Goal: Contribute content: Contribute content

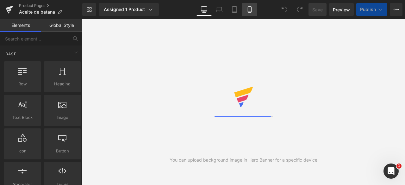
click at [251, 10] on icon at bounding box center [250, 9] width 6 height 6
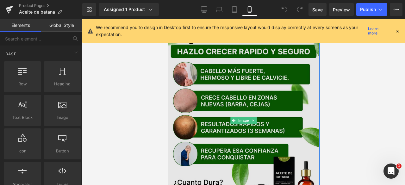
click at [206, 92] on img at bounding box center [243, 121] width 152 height 190
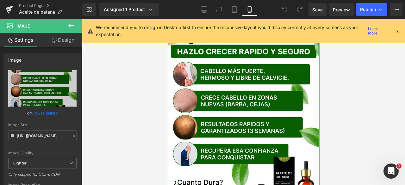
click at [67, 39] on link "Design" at bounding box center [62, 40] width 41 height 14
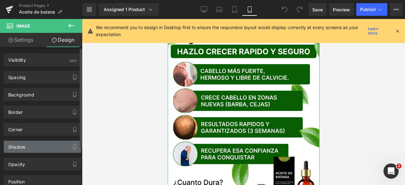
scroll to position [53, 0]
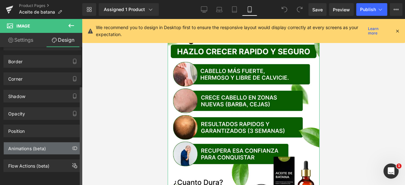
click at [46, 142] on div "Animations (beta)" at bounding box center [42, 148] width 77 height 12
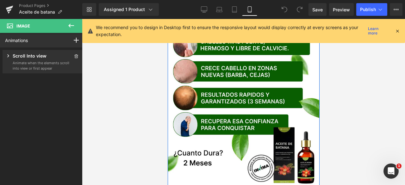
scroll to position [0, 0]
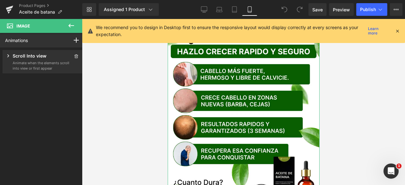
click at [34, 59] on p "Scroll Into view" at bounding box center [30, 57] width 34 height 8
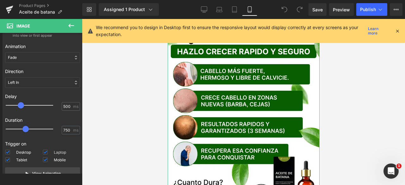
scroll to position [62, 0]
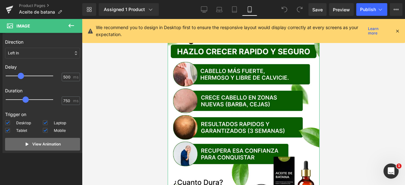
click at [54, 143] on p "View Animation" at bounding box center [46, 145] width 28 height 6
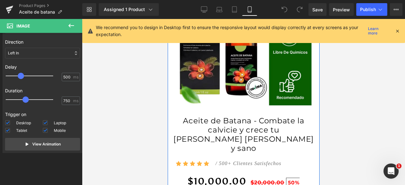
scroll to position [222, 0]
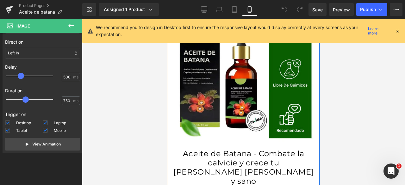
click at [263, 94] on img at bounding box center [244, 73] width 142 height 142
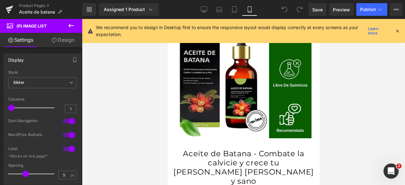
click at [61, 39] on link "Design" at bounding box center [62, 40] width 41 height 14
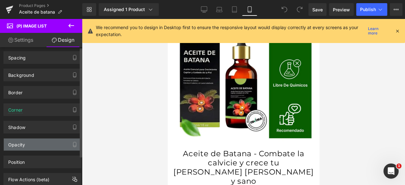
scroll to position [36, 0]
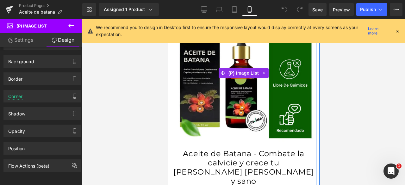
click at [298, 81] on img at bounding box center [244, 73] width 142 height 142
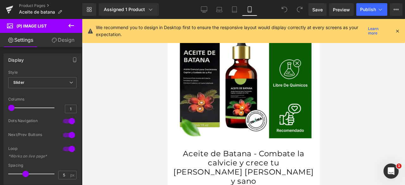
click at [59, 38] on link "Design" at bounding box center [62, 40] width 41 height 14
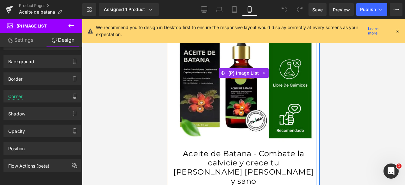
click at [310, 84] on img at bounding box center [244, 73] width 142 height 142
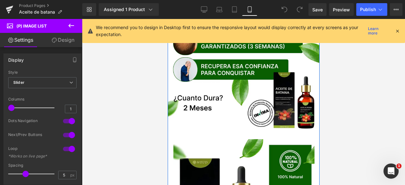
scroll to position [145, 0]
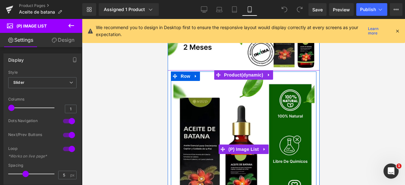
click at [173, 98] on img at bounding box center [244, 150] width 142 height 142
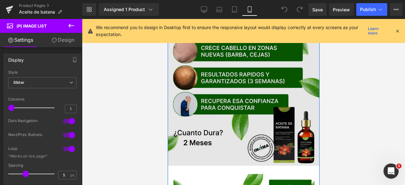
scroll to position [95, 0]
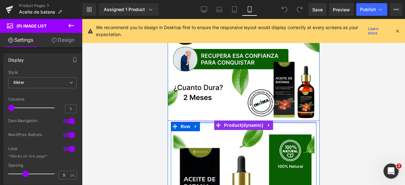
click at [298, 122] on div at bounding box center [244, 123] width 146 height 2
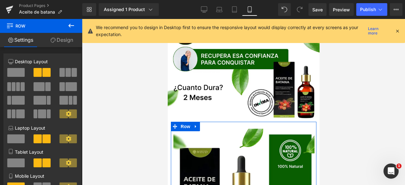
click at [66, 41] on link "Design" at bounding box center [61, 40] width 41 height 14
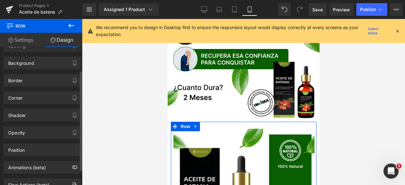
scroll to position [53, 0]
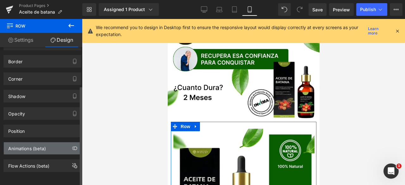
click at [36, 145] on div "Animations (beta)" at bounding box center [27, 146] width 38 height 9
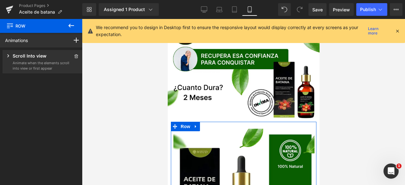
click at [41, 61] on p "Animate when the elements scroll into view or first appear" at bounding box center [41, 65] width 57 height 10
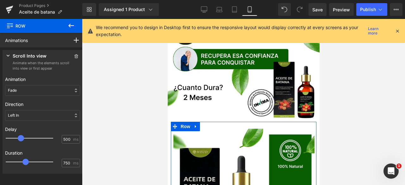
scroll to position [62, 0]
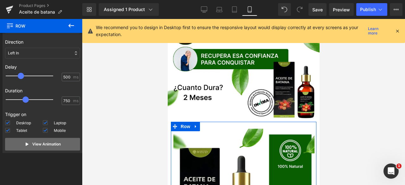
click at [32, 145] on p "View Animation" at bounding box center [46, 145] width 28 height 6
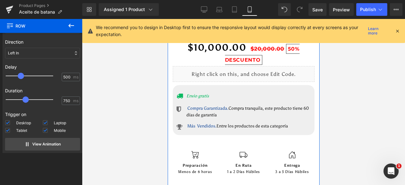
scroll to position [443, 0]
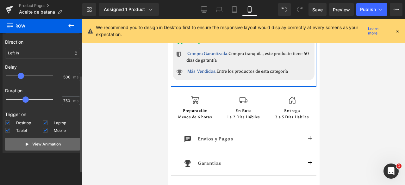
click at [50, 144] on p "View Animation" at bounding box center [46, 145] width 28 height 6
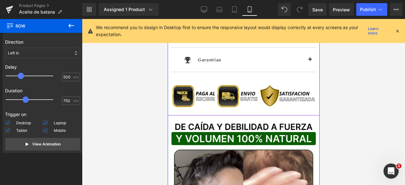
scroll to position [570, 0]
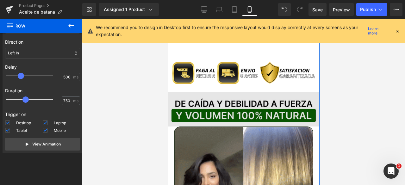
click at [203, 95] on img at bounding box center [243, 109] width 152 height 34
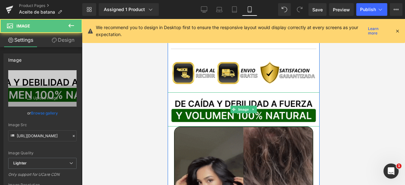
click at [191, 127] on img at bounding box center [243, 188] width 139 height 123
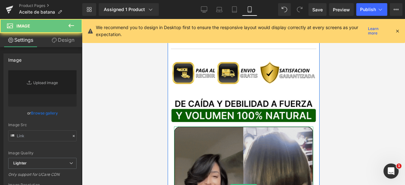
type input "[URL][DOMAIN_NAME]"
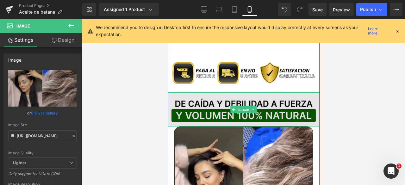
click at [188, 92] on img at bounding box center [243, 109] width 152 height 34
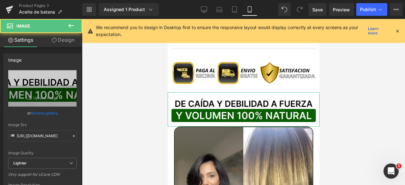
click at [60, 41] on link "Design" at bounding box center [62, 40] width 41 height 14
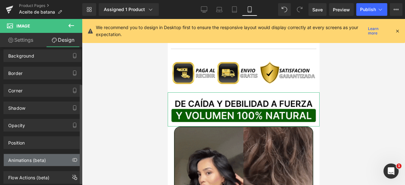
scroll to position [53, 0]
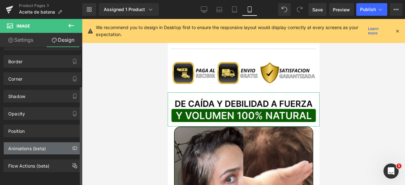
click at [44, 145] on div "Animations (beta)" at bounding box center [27, 146] width 38 height 9
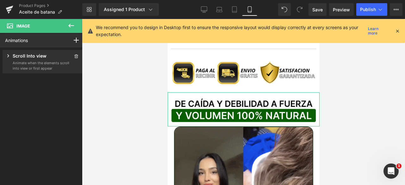
click at [48, 62] on p "Animate when the elements scroll into view or first appear" at bounding box center [41, 65] width 57 height 10
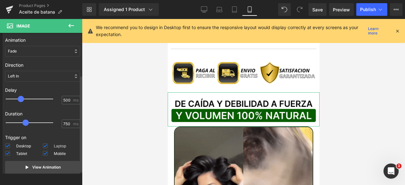
scroll to position [62, 0]
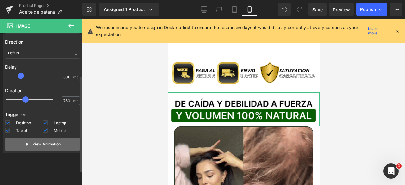
click at [57, 142] on p "View Animation" at bounding box center [46, 145] width 28 height 6
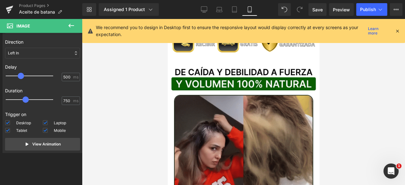
scroll to position [602, 0]
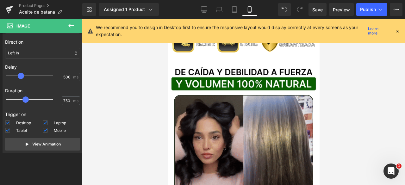
click at [260, 97] on img at bounding box center [243, 156] width 139 height 123
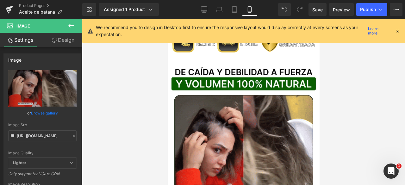
click at [62, 39] on link "Design" at bounding box center [62, 40] width 41 height 14
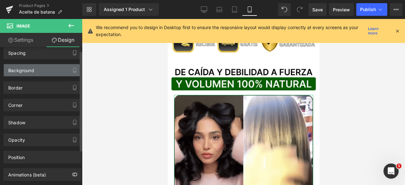
scroll to position [53, 0]
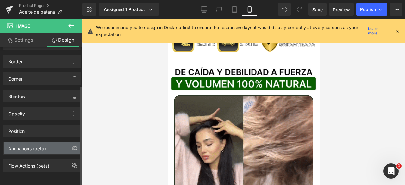
click at [44, 148] on div "Animations (beta)" at bounding box center [42, 148] width 77 height 12
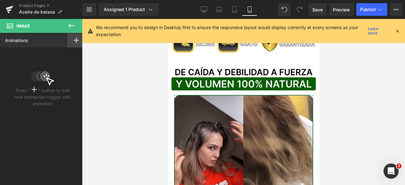
click at [74, 42] on icon at bounding box center [76, 40] width 5 height 5
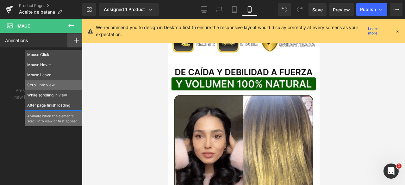
click at [57, 84] on p "Scroll Into view" at bounding box center [53, 85] width 53 height 6
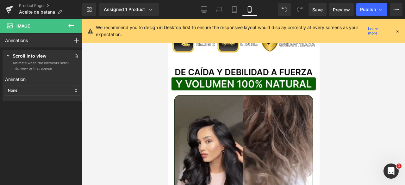
click at [32, 90] on div "None" at bounding box center [42, 90] width 75 height 11
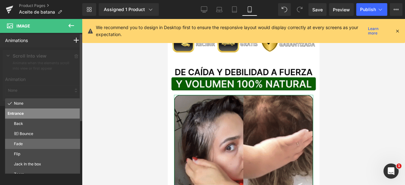
click at [33, 145] on p "Fade" at bounding box center [46, 144] width 64 height 6
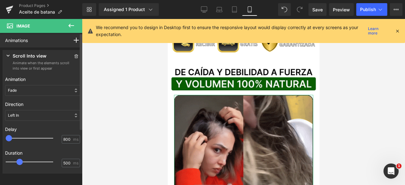
click at [28, 138] on div at bounding box center [33, 138] width 47 height 13
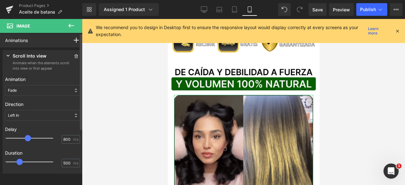
type input "500"
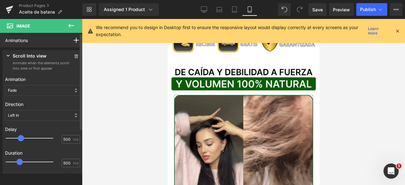
click at [22, 138] on div at bounding box center [33, 138] width 47 height 13
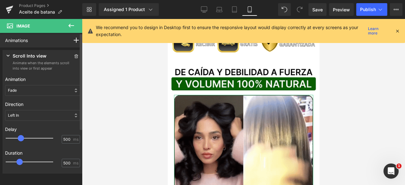
type input "700"
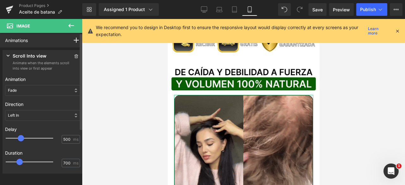
click at [26, 161] on div at bounding box center [33, 162] width 47 height 13
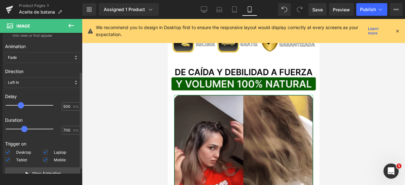
scroll to position [62, 0]
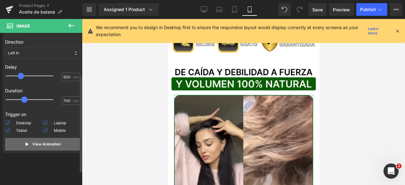
click at [39, 148] on button "View Animation" at bounding box center [42, 144] width 75 height 13
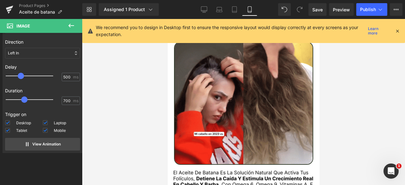
scroll to position [760, 0]
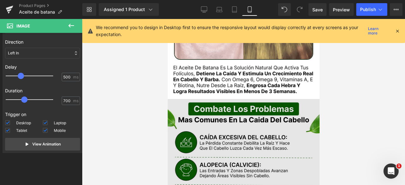
click at [299, 99] on img at bounding box center [243, 185] width 152 height 172
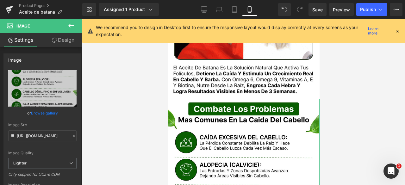
drag, startPoint x: 65, startPoint y: 40, endPoint x: 68, endPoint y: 42, distance: 4.4
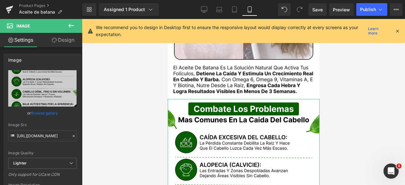
click at [65, 40] on link "Design" at bounding box center [62, 40] width 41 height 14
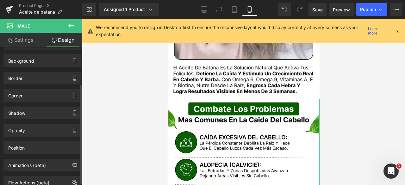
scroll to position [53, 0]
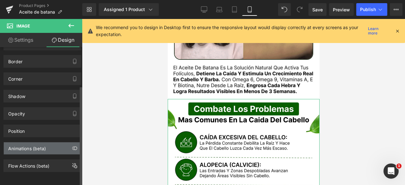
click at [26, 142] on div "Animations (beta)" at bounding box center [27, 146] width 38 height 9
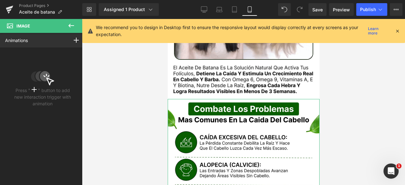
click at [52, 40] on div "Animations Mouse Click Mouse Hover Mouse Leave Scroll Into view While scrolling…" at bounding box center [42, 40] width 85 height 15
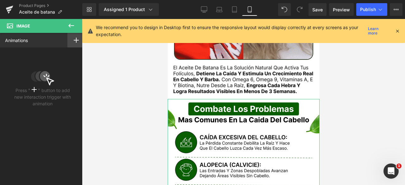
click at [71, 39] on div at bounding box center [76, 40] width 18 height 15
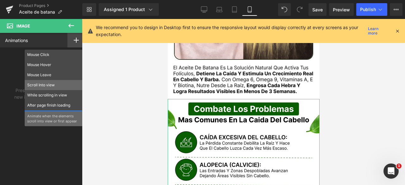
click at [41, 86] on p "Scroll Into view" at bounding box center [53, 85] width 53 height 6
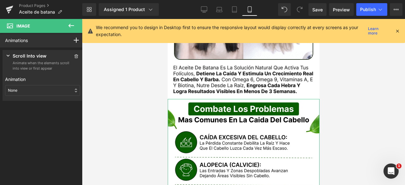
drag, startPoint x: 21, startPoint y: 90, endPoint x: 22, endPoint y: 97, distance: 6.4
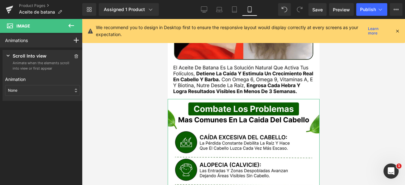
click at [21, 91] on div "None" at bounding box center [42, 90] width 75 height 11
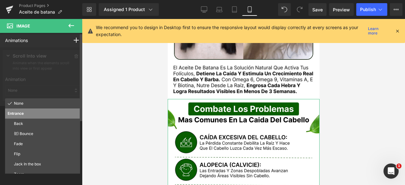
click at [31, 140] on div "Fade" at bounding box center [42, 144] width 75 height 10
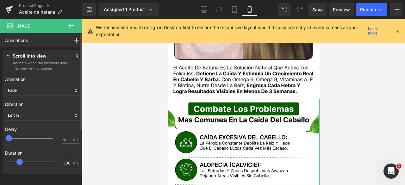
type input "500"
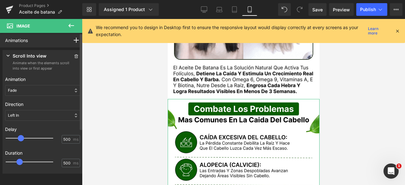
click at [21, 137] on div at bounding box center [33, 138] width 47 height 13
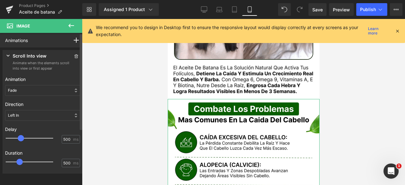
type input "700"
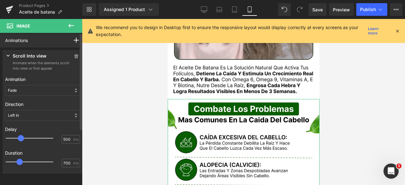
click at [25, 161] on div at bounding box center [33, 162] width 47 height 13
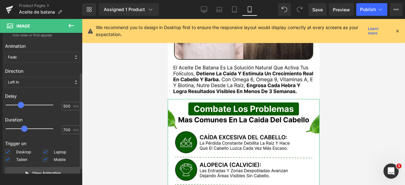
scroll to position [62, 0]
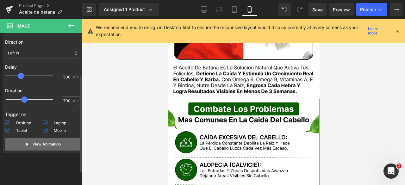
click at [32, 147] on button "View Animation" at bounding box center [42, 144] width 75 height 13
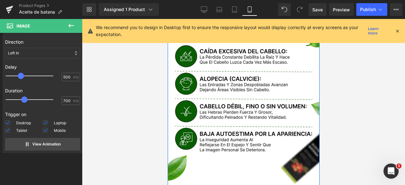
scroll to position [950, 0]
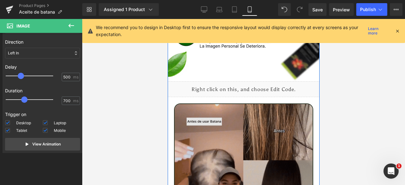
click at [239, 104] on img at bounding box center [243, 165] width 139 height 123
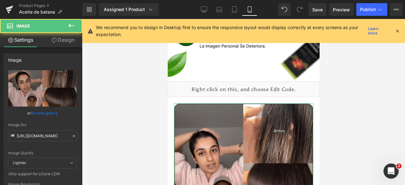
drag, startPoint x: 70, startPoint y: 42, endPoint x: 35, endPoint y: 85, distance: 54.6
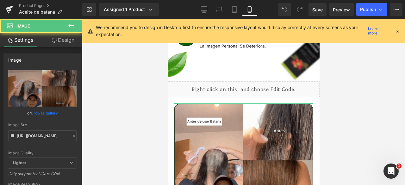
click at [70, 42] on link "Design" at bounding box center [62, 40] width 41 height 14
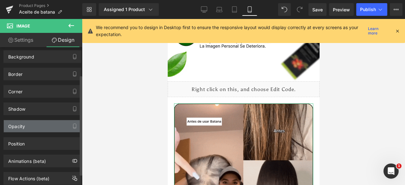
scroll to position [53, 0]
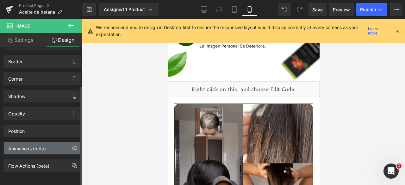
click at [23, 147] on div "Animations (beta)" at bounding box center [42, 148] width 77 height 12
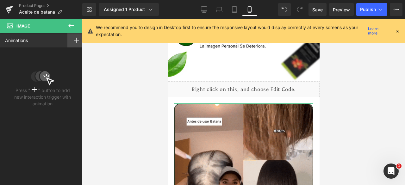
click at [74, 38] on icon at bounding box center [76, 40] width 5 height 5
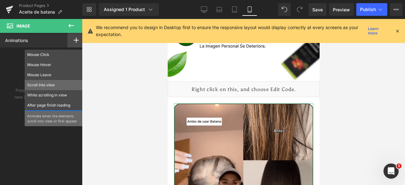
click at [45, 81] on div "Scroll Into view" at bounding box center [54, 85] width 58 height 10
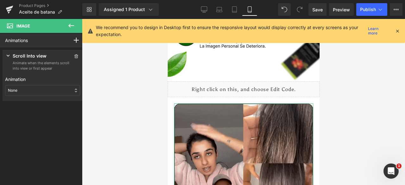
click at [22, 92] on div "None" at bounding box center [42, 90] width 75 height 11
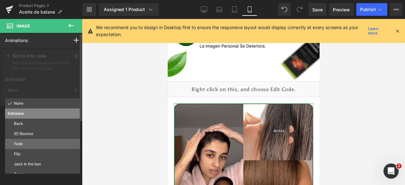
click at [25, 144] on p "Fade" at bounding box center [46, 144] width 64 height 6
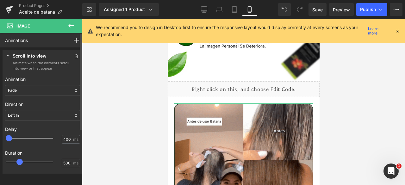
click at [19, 138] on div at bounding box center [33, 138] width 47 height 13
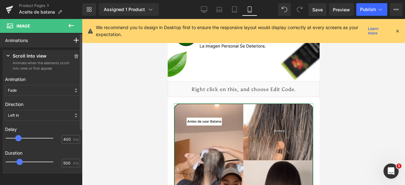
type input "500"
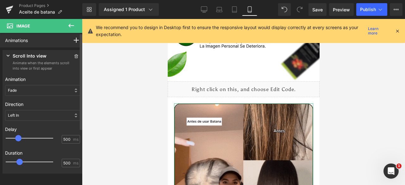
click at [23, 138] on div at bounding box center [33, 138] width 47 height 13
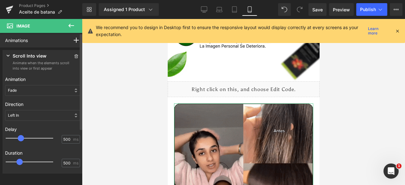
type input "700"
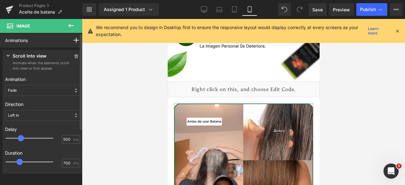
click at [26, 162] on div at bounding box center [33, 162] width 47 height 13
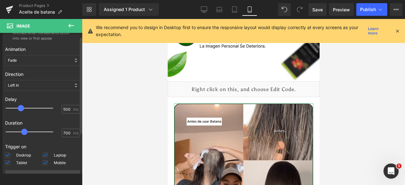
scroll to position [62, 0]
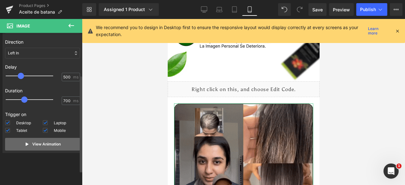
click at [30, 148] on button "View Animation" at bounding box center [42, 144] width 75 height 13
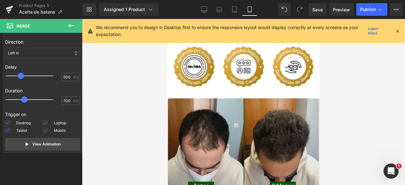
scroll to position [1298, 0]
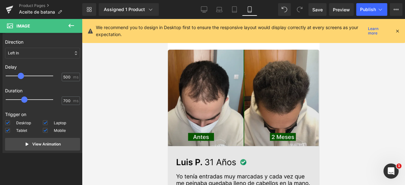
click at [277, 97] on img at bounding box center [243, 148] width 152 height 197
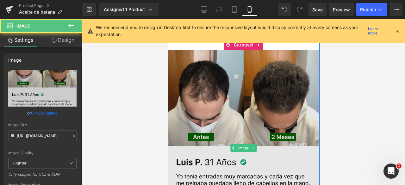
click at [223, 89] on img at bounding box center [243, 148] width 152 height 197
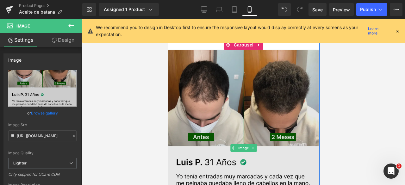
scroll to position [1235, 0]
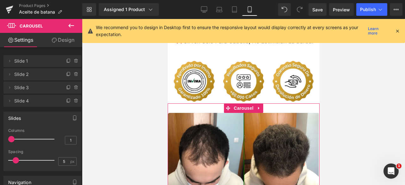
click at [69, 37] on link "Design" at bounding box center [62, 40] width 41 height 14
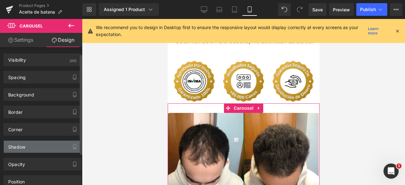
scroll to position [53, 0]
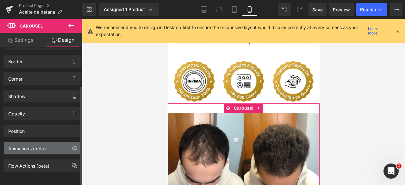
click at [40, 147] on div "Animations (beta)" at bounding box center [42, 148] width 77 height 12
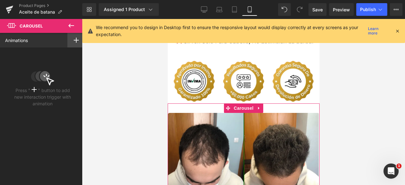
click at [67, 35] on div at bounding box center [76, 40] width 18 height 15
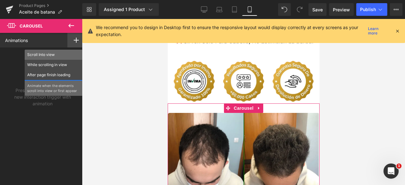
click at [44, 56] on p "Scroll Into view" at bounding box center [53, 55] width 53 height 6
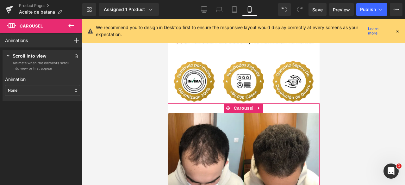
click at [23, 92] on div "None" at bounding box center [42, 90] width 75 height 11
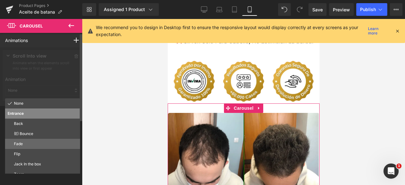
click at [29, 143] on p "Fade" at bounding box center [46, 144] width 64 height 6
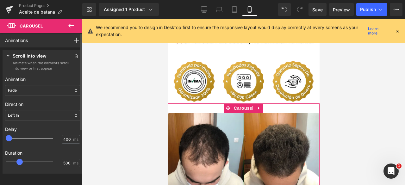
click at [21, 138] on div at bounding box center [33, 138] width 47 height 13
type input "500"
click at [23, 136] on div at bounding box center [33, 138] width 47 height 13
type input "750"
click at [26, 161] on div at bounding box center [33, 162] width 47 height 13
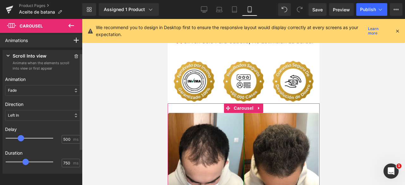
scroll to position [62, 0]
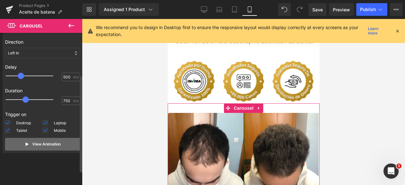
drag, startPoint x: 29, startPoint y: 144, endPoint x: 152, endPoint y: 142, distance: 123.5
click at [29, 144] on button "View Animation" at bounding box center [42, 144] width 75 height 13
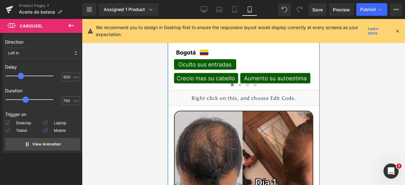
scroll to position [1456, 0]
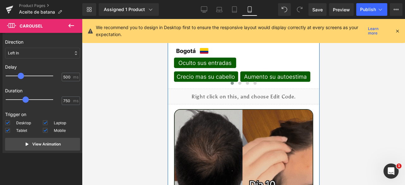
click at [299, 109] on img at bounding box center [243, 170] width 139 height 123
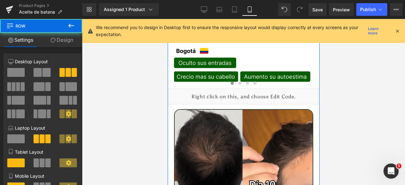
click at [62, 39] on link "Design" at bounding box center [61, 40] width 41 height 14
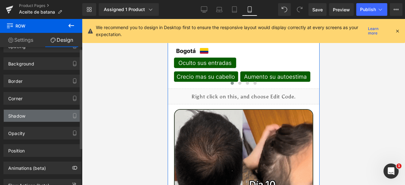
scroll to position [53, 0]
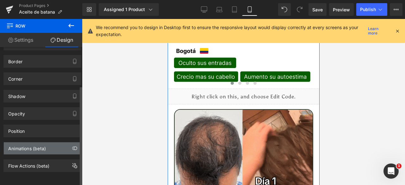
click at [40, 142] on div "Animations (beta)" at bounding box center [27, 146] width 38 height 9
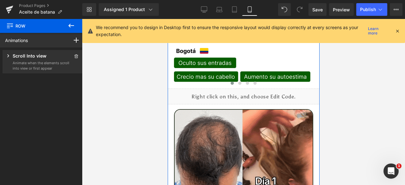
click at [47, 54] on div "Scroll Into view" at bounding box center [37, 57] width 65 height 8
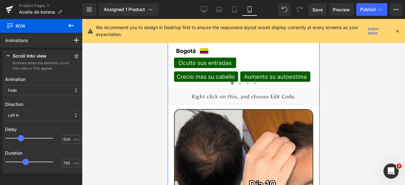
scroll to position [62, 0]
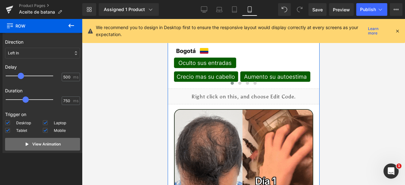
click at [29, 140] on button "View Animation" at bounding box center [42, 144] width 75 height 13
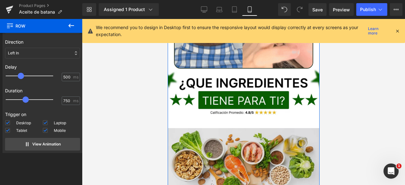
scroll to position [1678, 0]
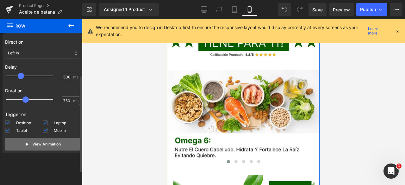
click at [61, 144] on button "View Animation" at bounding box center [42, 144] width 75 height 13
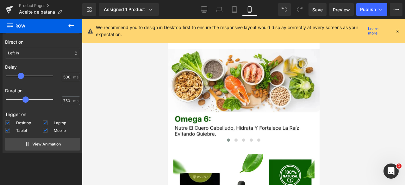
scroll to position [1710, 0]
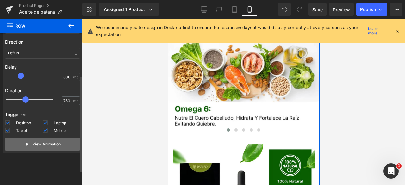
click at [50, 143] on p "View Animation" at bounding box center [46, 145] width 28 height 6
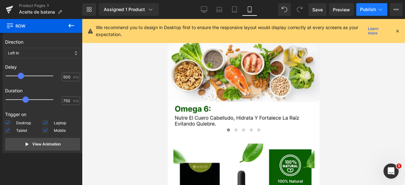
click at [365, 12] on span "Publish" at bounding box center [368, 9] width 16 height 5
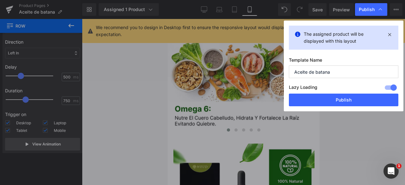
click at [330, 97] on button "Publish" at bounding box center [344, 100] width 110 height 13
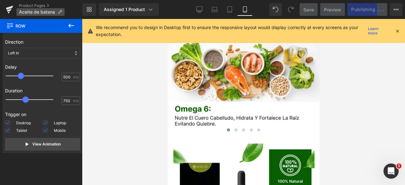
click at [30, 9] on span "Aceite de batana" at bounding box center [37, 11] width 36 height 5
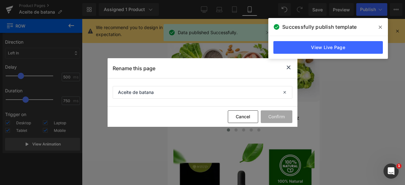
click at [289, 67] on icon at bounding box center [289, 68] width 8 height 8
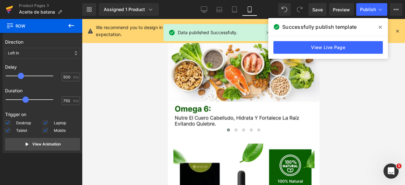
click at [13, 11] on icon at bounding box center [10, 10] width 8 height 16
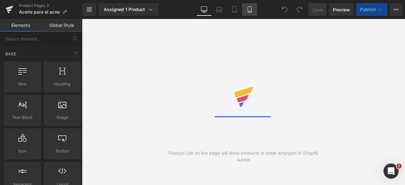
click at [249, 7] on icon at bounding box center [250, 9] width 6 height 6
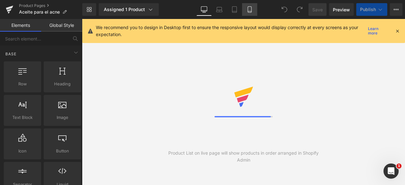
click at [248, 7] on icon at bounding box center [249, 10] width 3 height 6
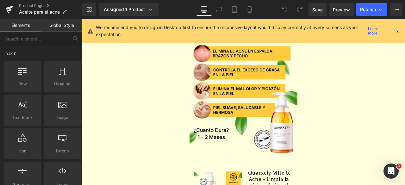
click at [248, 2] on div "Library Assigned 1 Product Product Preview Quarxely MIte & Acné - Limpia la pie…" at bounding box center [243, 9] width 323 height 19
click at [249, 6] on link "Mobile" at bounding box center [249, 9] width 15 height 13
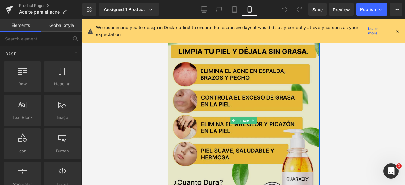
click at [219, 79] on img at bounding box center [243, 121] width 152 height 190
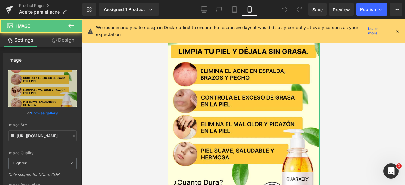
click at [70, 39] on link "Design" at bounding box center [62, 40] width 41 height 14
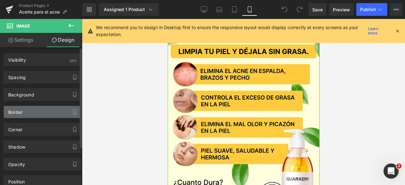
scroll to position [53, 0]
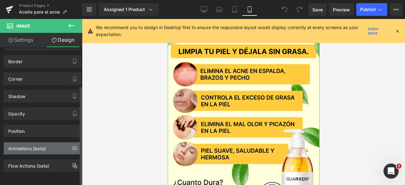
click at [34, 144] on div "Animations (beta)" at bounding box center [27, 146] width 38 height 9
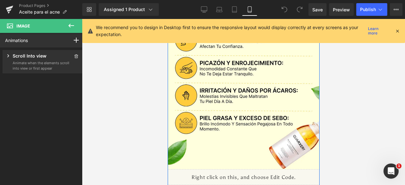
scroll to position [918, 0]
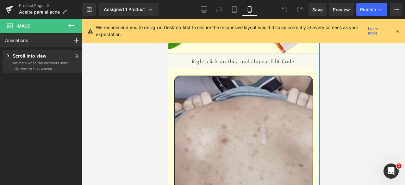
click at [267, 96] on img at bounding box center [243, 168] width 139 height 185
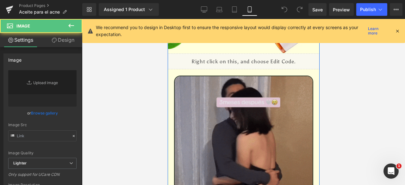
type input "https://media2.giphy.com/media/v1.Y2lkPTc5MGI3NjExYnBhNWJvaHMwdHdvb2UzOHhlMXhye…"
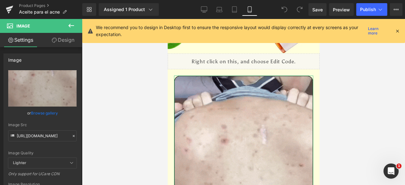
click at [67, 38] on link "Design" at bounding box center [62, 40] width 41 height 14
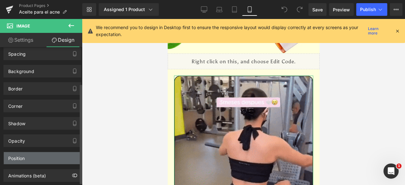
scroll to position [53, 0]
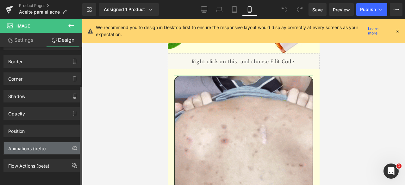
click at [38, 143] on div "Animations (beta)" at bounding box center [27, 146] width 38 height 9
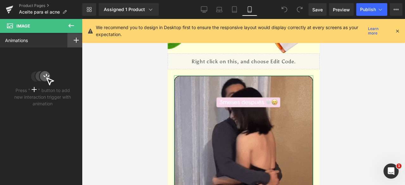
click at [69, 36] on div at bounding box center [76, 40] width 18 height 15
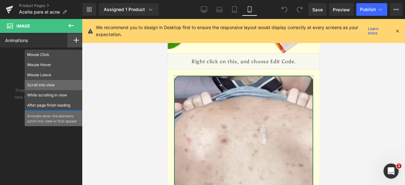
click at [48, 87] on p "Scroll Into view" at bounding box center [53, 85] width 53 height 6
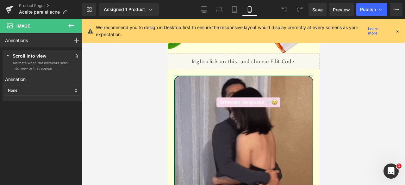
click at [28, 91] on div "None" at bounding box center [42, 90] width 75 height 11
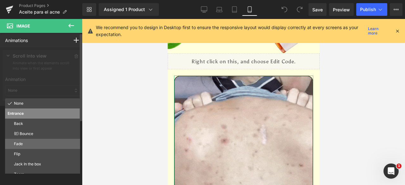
click at [25, 144] on p "Fade" at bounding box center [46, 144] width 64 height 6
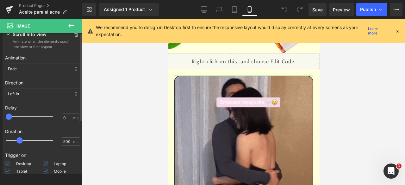
scroll to position [32, 0]
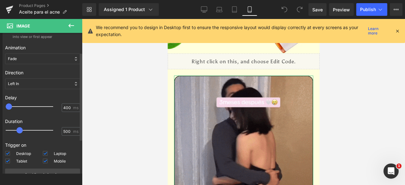
click at [21, 104] on div at bounding box center [33, 106] width 47 height 13
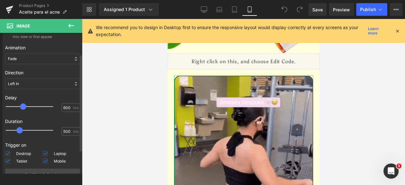
click at [24, 107] on div at bounding box center [33, 106] width 47 height 13
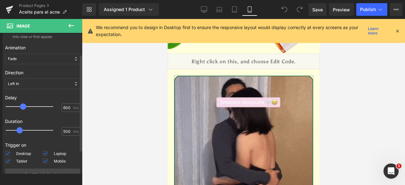
type input "500"
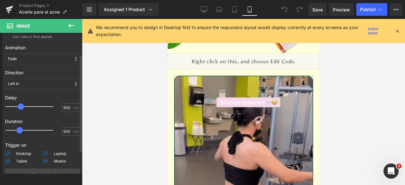
click at [21, 107] on span at bounding box center [21, 107] width 6 height 6
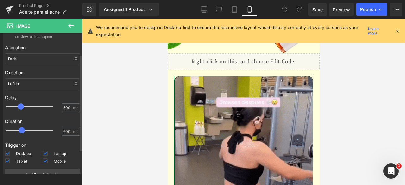
click at [23, 131] on div at bounding box center [33, 130] width 47 height 13
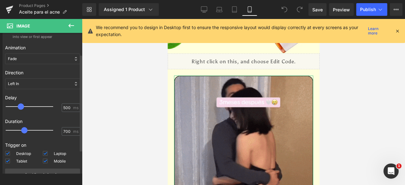
type input "750"
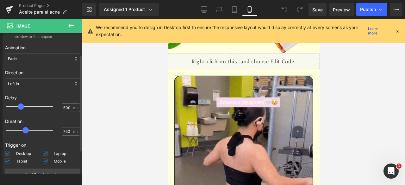
click at [27, 131] on div at bounding box center [33, 130] width 47 height 13
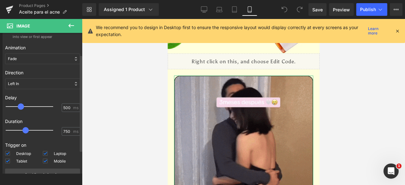
scroll to position [62, 0]
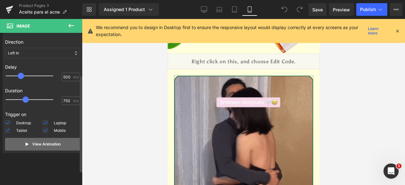
drag, startPoint x: 31, startPoint y: 143, endPoint x: 39, endPoint y: 144, distance: 8.3
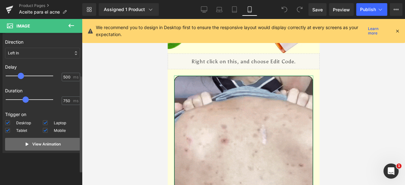
click at [32, 143] on p "View Animation" at bounding box center [46, 145] width 28 height 6
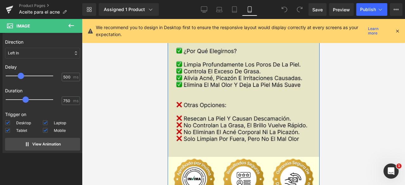
scroll to position [1235, 0]
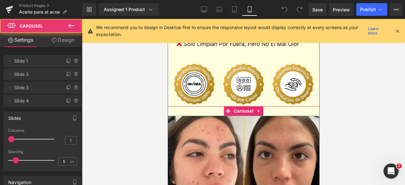
click at [170, 116] on div at bounding box center [243, 117] width 152 height 2
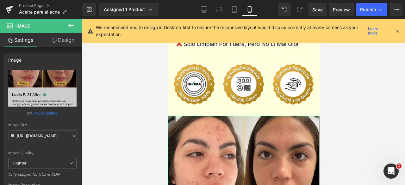
click at [61, 34] on link "Design" at bounding box center [62, 40] width 41 height 14
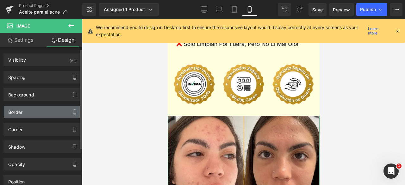
scroll to position [53, 0]
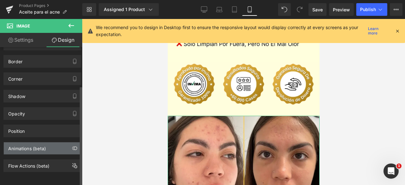
click at [32, 142] on div "Animations (beta)" at bounding box center [27, 146] width 38 height 9
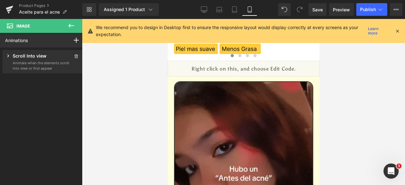
scroll to position [1456, 0]
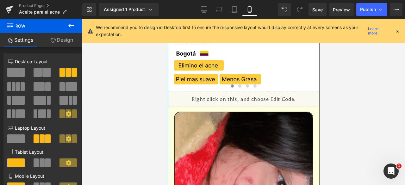
click at [65, 41] on link "Design" at bounding box center [61, 40] width 41 height 14
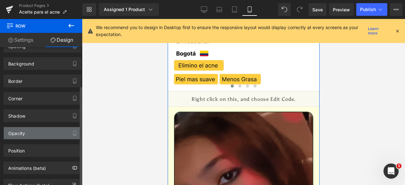
scroll to position [53, 0]
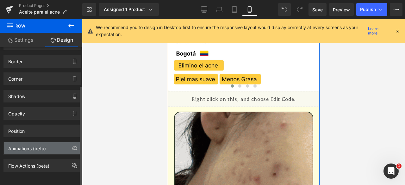
click at [33, 143] on div "Animations (beta)" at bounding box center [27, 146] width 38 height 9
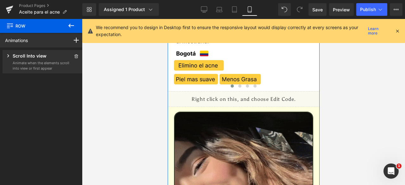
click at [41, 59] on p "Scroll Into view" at bounding box center [30, 57] width 34 height 8
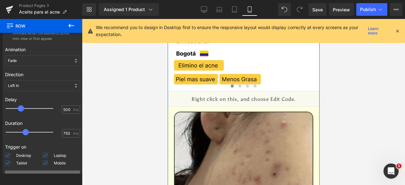
scroll to position [62, 0]
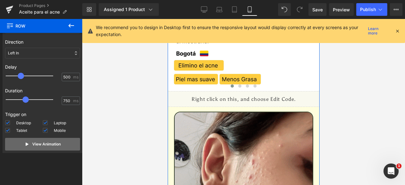
click at [35, 146] on p "View Animation" at bounding box center [46, 145] width 28 height 6
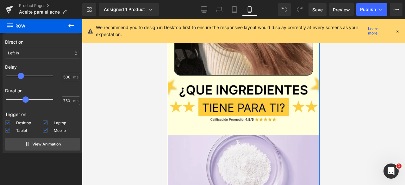
scroll to position [1868, 0]
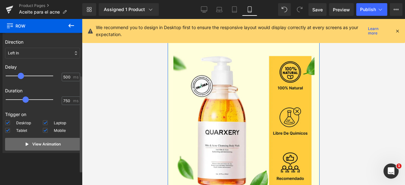
click at [34, 150] on button "View Animation" at bounding box center [42, 144] width 75 height 13
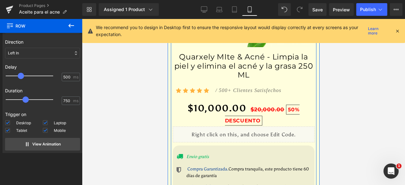
scroll to position [2058, 0]
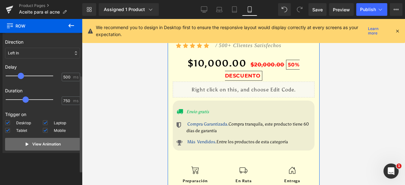
click at [46, 151] on div "Scroll Into view Animate when the elements scroll into view or first appear Ani…" at bounding box center [43, 71] width 80 height 166
click at [46, 147] on button "View Animation" at bounding box center [42, 144] width 75 height 13
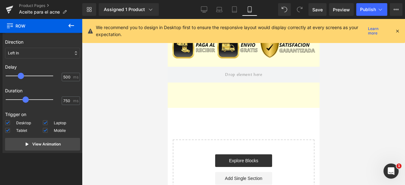
scroll to position [2296, 0]
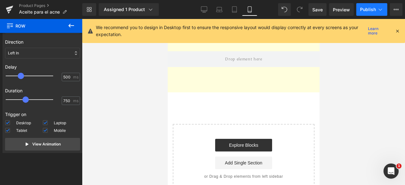
click at [369, 11] on span "Publish" at bounding box center [368, 9] width 16 height 5
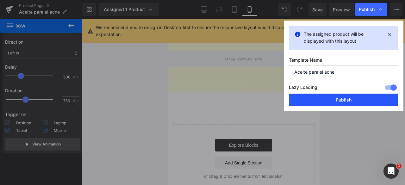
click at [320, 97] on button "Publish" at bounding box center [344, 100] width 110 height 13
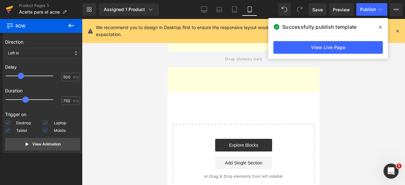
click at [9, 9] on icon at bounding box center [9, 10] width 4 height 3
